Goal: Use online tool/utility: Use online tool/utility

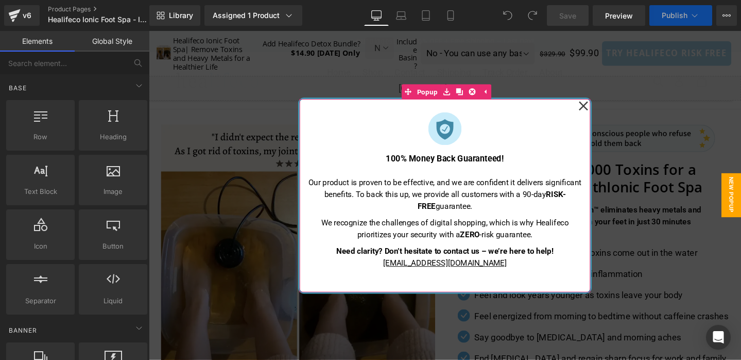
click at [607, 110] on icon at bounding box center [606, 110] width 10 height 52
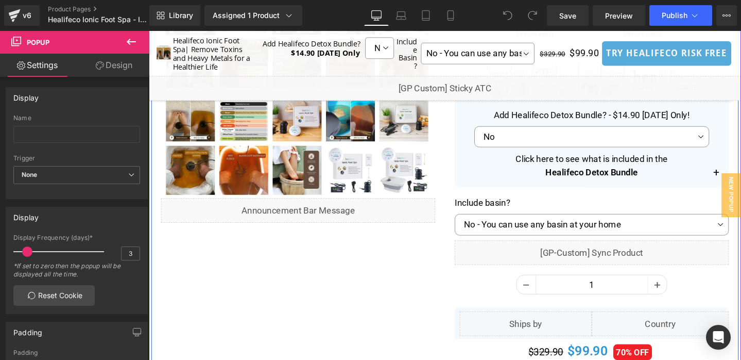
scroll to position [449, 0]
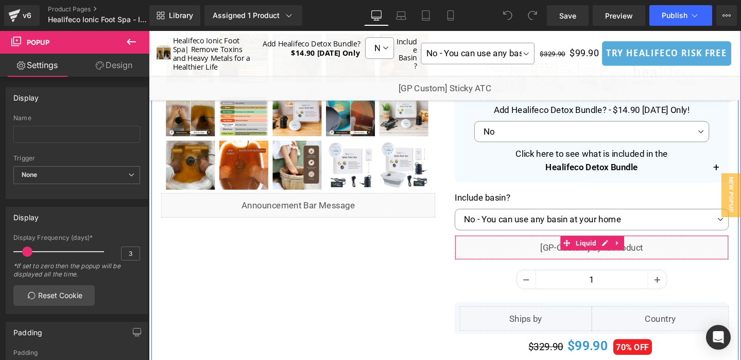
click at [554, 256] on div "Liquid" at bounding box center [615, 259] width 288 height 26
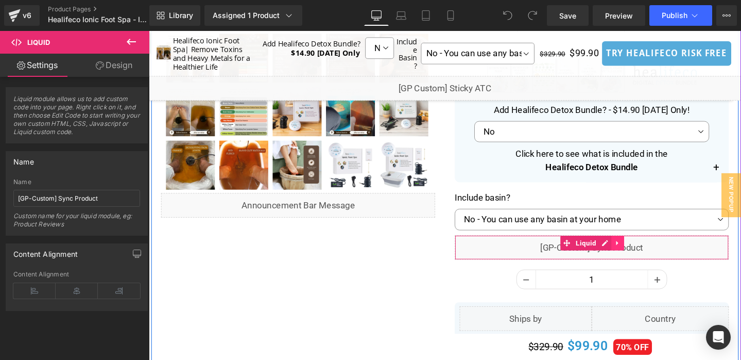
click at [641, 253] on icon at bounding box center [642, 253] width 2 height 5
click at [664, 254] on icon at bounding box center [662, 254] width 7 height 8
click at [608, 252] on span "Liquid" at bounding box center [608, 253] width 27 height 15
click at [618, 263] on div "Liquid" at bounding box center [615, 259] width 288 height 26
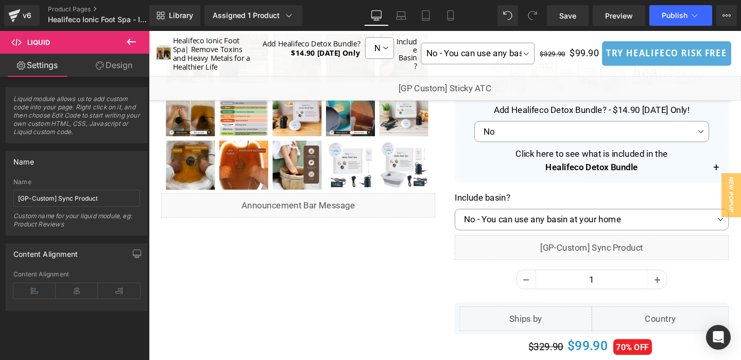
click at [130, 40] on icon at bounding box center [131, 42] width 12 height 12
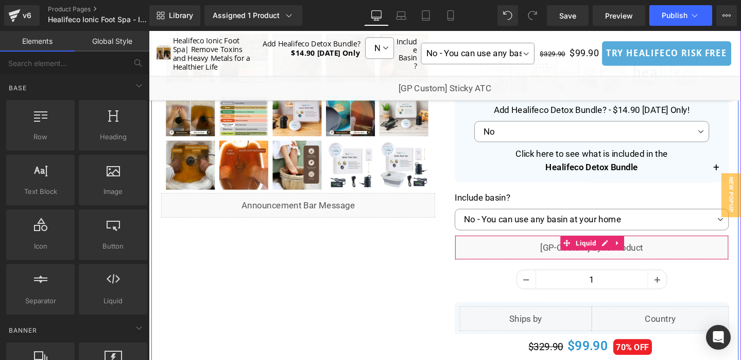
click at [540, 260] on div "Liquid" at bounding box center [615, 259] width 288 height 26
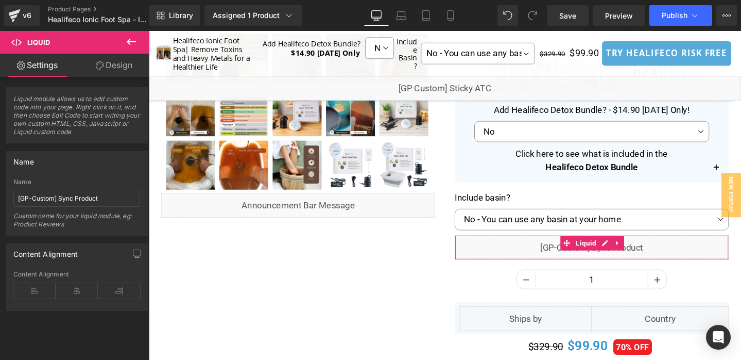
click at [119, 66] on link "Design" at bounding box center [114, 65] width 75 height 23
click at [49, 67] on link "Settings" at bounding box center [37, 65] width 75 height 23
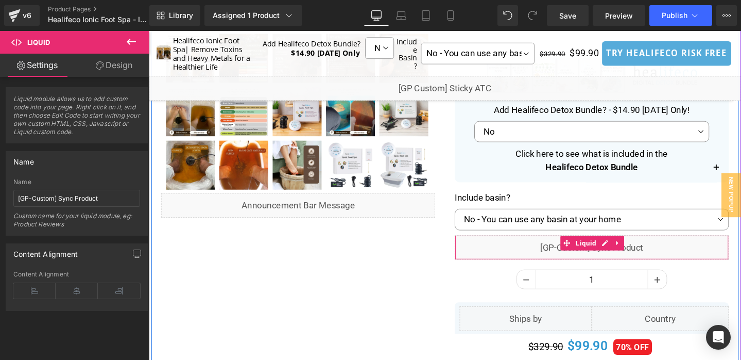
click at [541, 253] on div "Liquid" at bounding box center [615, 259] width 288 height 26
click at [727, 258] on div "Liquid" at bounding box center [615, 259] width 288 height 26
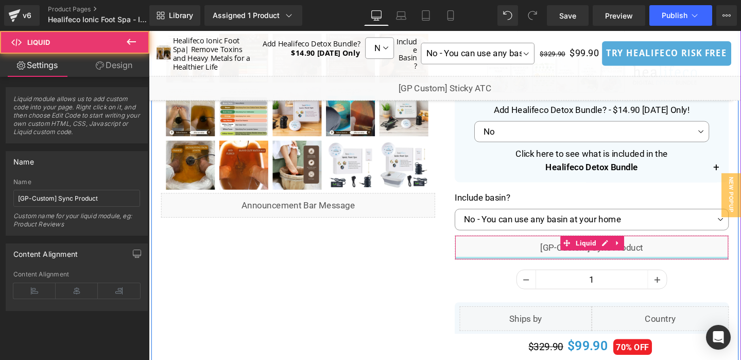
drag, startPoint x: 726, startPoint y: 258, endPoint x: 671, endPoint y: 273, distance: 56.6
click at [671, 271] on div "Liquid" at bounding box center [615, 259] width 288 height 26
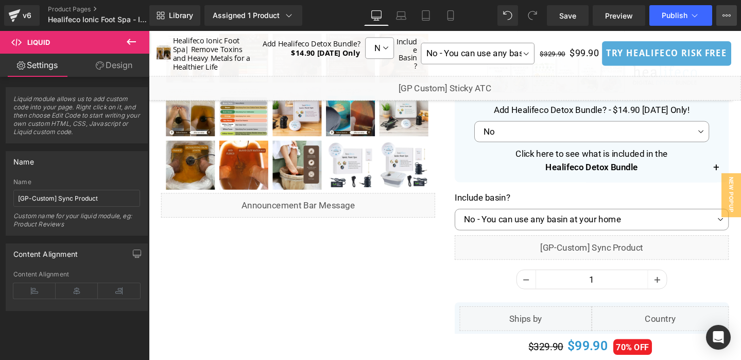
click at [725, 19] on icon at bounding box center [727, 15] width 8 height 8
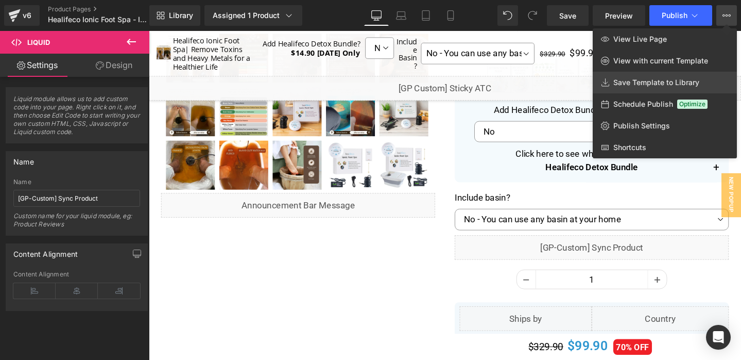
click at [645, 84] on span "Save Template to Library" at bounding box center [656, 82] width 86 height 9
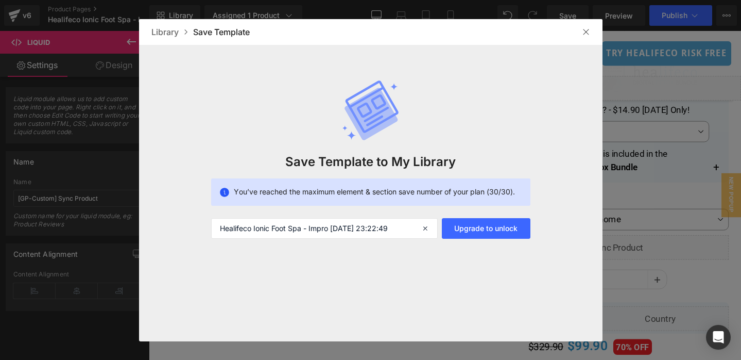
click at [583, 32] on img at bounding box center [586, 32] width 8 height 8
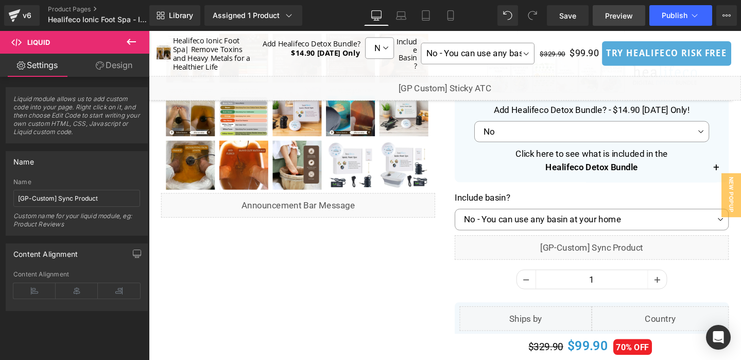
click at [626, 23] on link "Preview" at bounding box center [619, 15] width 53 height 21
